Goal: Information Seeking & Learning: Learn about a topic

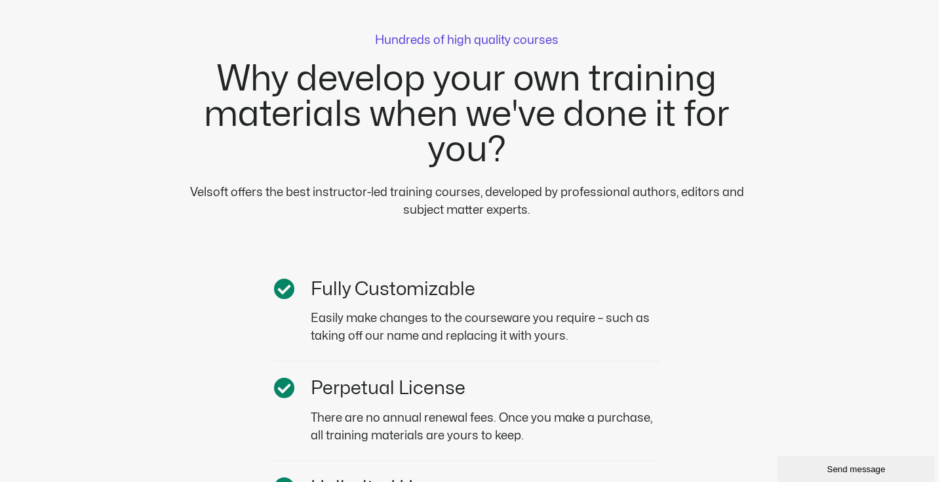
scroll to position [3594, 5]
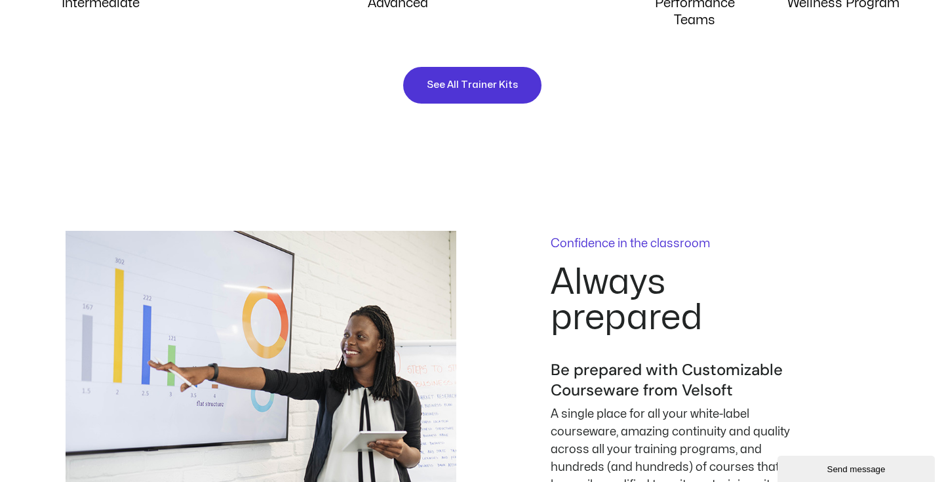
scroll to position [1545, 0]
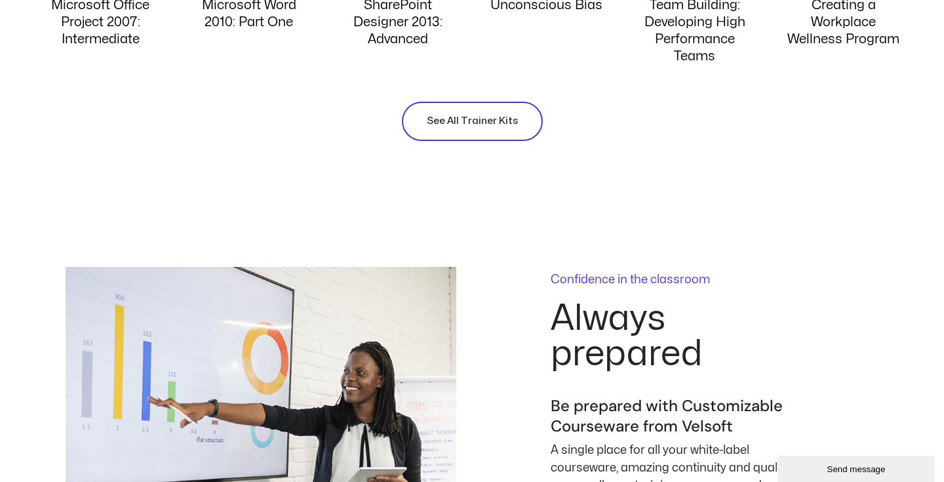
click at [513, 128] on span "See All Trainer Kits" at bounding box center [472, 121] width 91 height 16
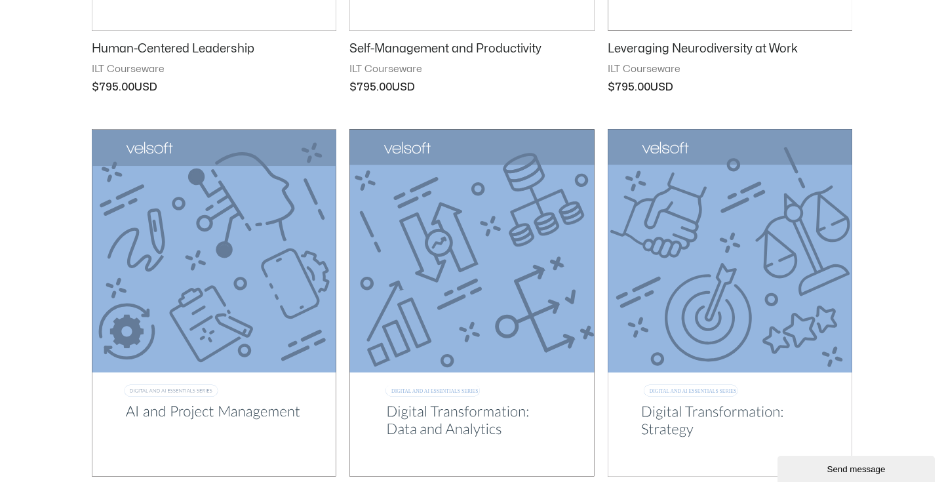
scroll to position [494, 0]
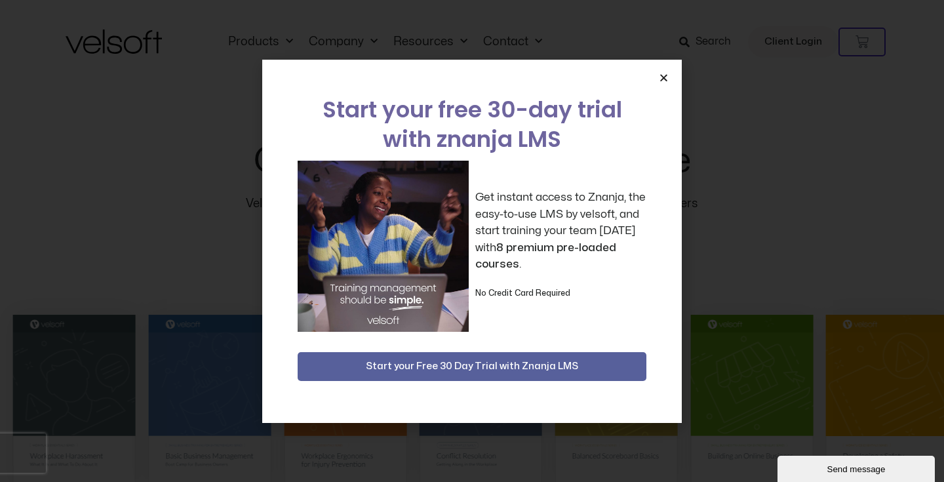
click at [667, 80] on icon "Close" at bounding box center [664, 78] width 10 height 10
